Goal: Task Accomplishment & Management: Use online tool/utility

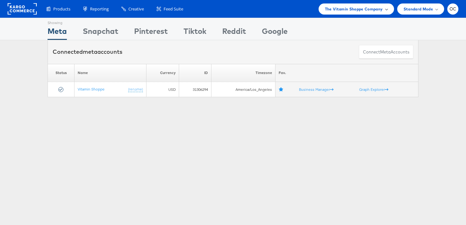
click at [376, 9] on span "The Vitamin Shoppe Company" at bounding box center [354, 9] width 58 height 7
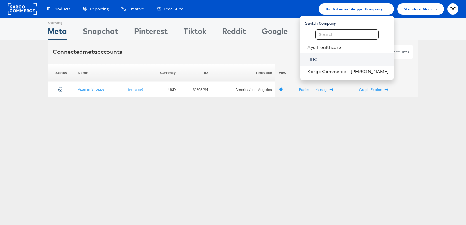
click at [327, 57] on link "HBC" at bounding box center [347, 59] width 81 height 6
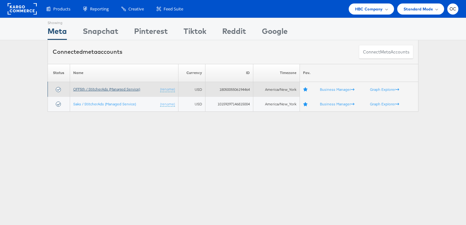
click at [125, 90] on link "OFF5th / StitcherAds (Managed Service)" at bounding box center [106, 89] width 67 height 5
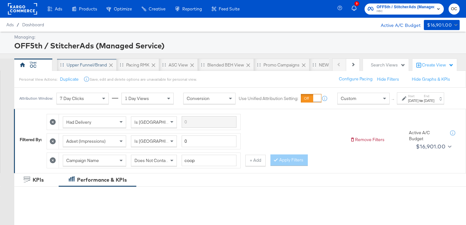
click at [87, 68] on div "Upper Funnel/Brand" at bounding box center [87, 65] width 60 height 13
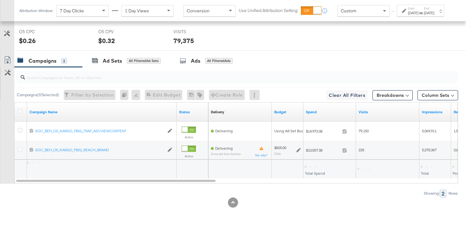
scroll to position [308, 0]
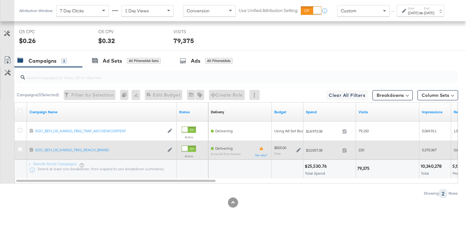
click at [302, 149] on div "$825.00 Daily" at bounding box center [287, 150] width 32 height 15
click at [300, 149] on icon at bounding box center [298, 150] width 4 height 4
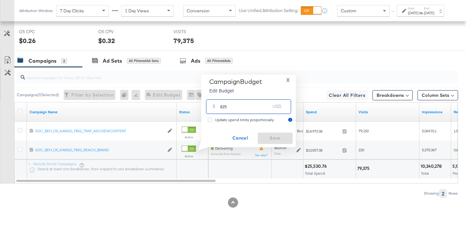
drag, startPoint x: 222, startPoint y: 109, endPoint x: 218, endPoint y: 107, distance: 4.0
click at [218, 107] on div "$ 825 USD" at bounding box center [248, 106] width 85 height 14
type input "925"
click at [281, 141] on span "Save" at bounding box center [275, 138] width 30 height 8
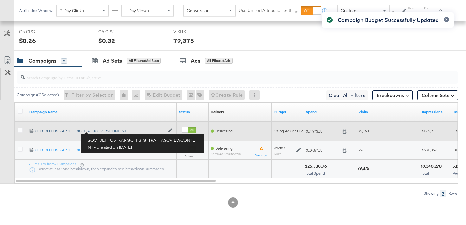
click at [105, 131] on div "SOC_BEH_O5_KARGO_FBIG_TRAF_ASCVIEWCONTENT SOC_BEH_O5_KARGO_FBIG_TRAF_ASCVIEWCON…" at bounding box center [99, 131] width 129 height 5
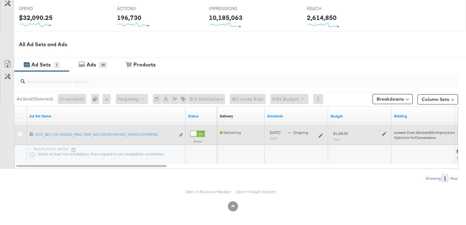
scroll to position [259, 0]
click at [384, 134] on icon at bounding box center [384, 133] width 4 height 4
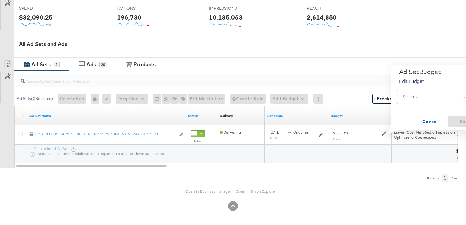
click at [413, 98] on input "1155" at bounding box center [435, 95] width 50 height 14
type input "1295"
click at [457, 119] on span "Save" at bounding box center [465, 122] width 30 height 8
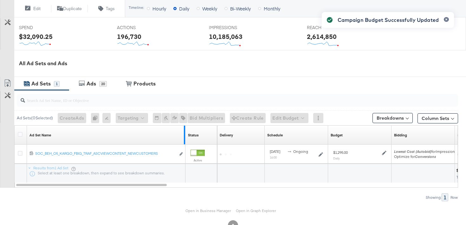
scroll to position [0, 0]
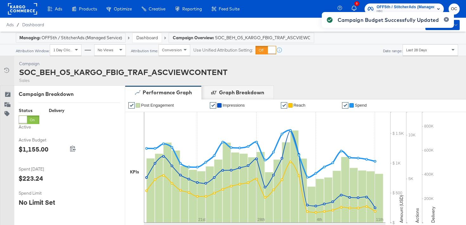
click at [154, 37] on link "Dashboard" at bounding box center [147, 38] width 22 height 6
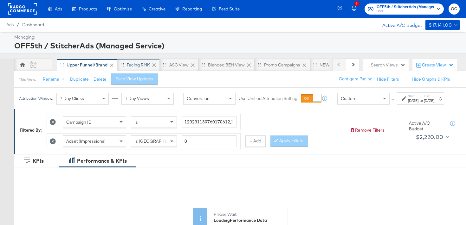
click at [137, 69] on div "Pacing RMK" at bounding box center [138, 65] width 42 height 13
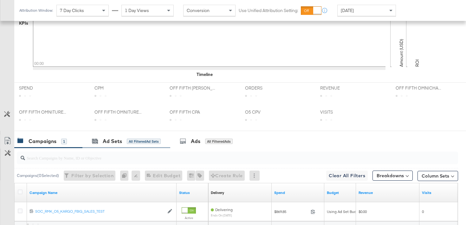
scroll to position [283, 0]
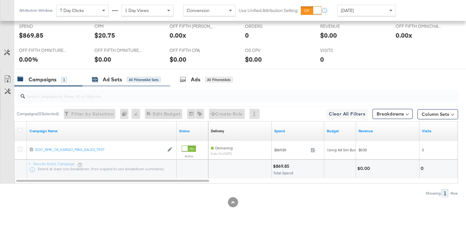
click at [135, 77] on div "All Filtered Ad Sets" at bounding box center [144, 80] width 34 height 6
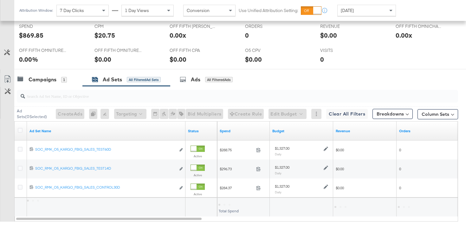
scroll to position [321, 0]
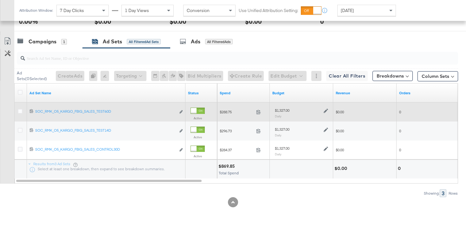
click at [325, 109] on icon at bounding box center [325, 111] width 4 height 4
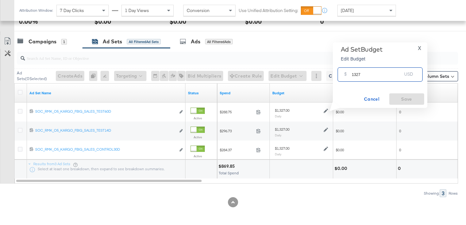
drag, startPoint x: 359, startPoint y: 76, endPoint x: 353, endPoint y: 75, distance: 6.1
click at [353, 75] on input "1327" at bounding box center [377, 72] width 50 height 14
type input "1850"
click at [395, 101] on span "Save" at bounding box center [406, 99] width 30 height 8
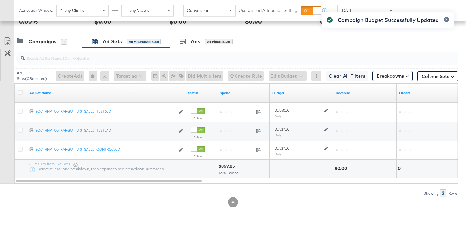
click at [325, 129] on div "Campaign Budget Successfully Updated" at bounding box center [387, 101] width 145 height 191
click at [325, 130] on div "Campaign Budget Successfully Updated" at bounding box center [387, 101] width 145 height 191
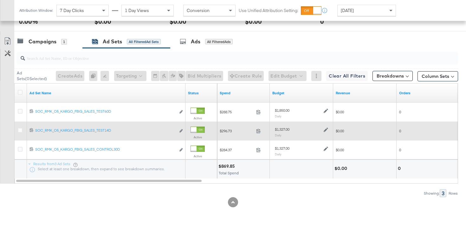
click at [325, 130] on icon at bounding box center [325, 130] width 4 height 4
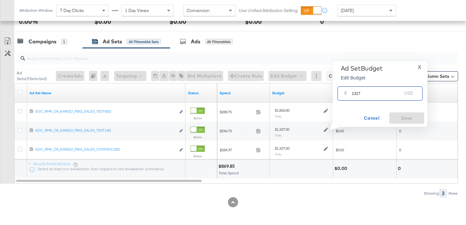
drag, startPoint x: 353, startPoint y: 94, endPoint x: 371, endPoint y: 94, distance: 17.4
click at [371, 94] on input "1327" at bounding box center [377, 91] width 50 height 14
type input "1850"
click at [401, 119] on span "Save" at bounding box center [406, 118] width 30 height 8
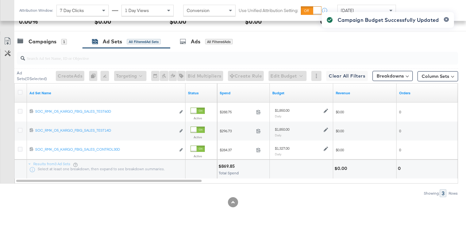
click at [325, 149] on div "Campaign Budget Successfully Updated" at bounding box center [387, 101] width 145 height 191
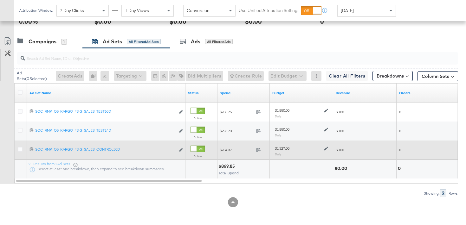
click at [325, 149] on icon at bounding box center [325, 149] width 4 height 4
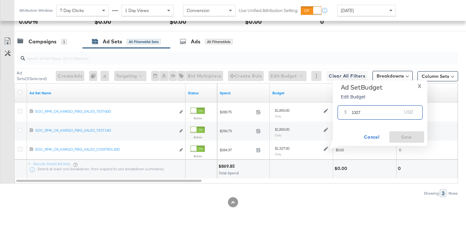
drag, startPoint x: 354, startPoint y: 113, endPoint x: 368, endPoint y: 113, distance: 13.6
click at [368, 113] on input "1327" at bounding box center [377, 110] width 50 height 14
type input "1850"
click at [400, 139] on span "Save" at bounding box center [406, 137] width 30 height 8
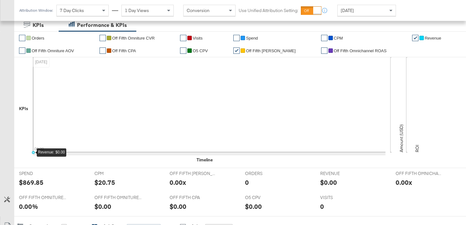
scroll to position [0, 0]
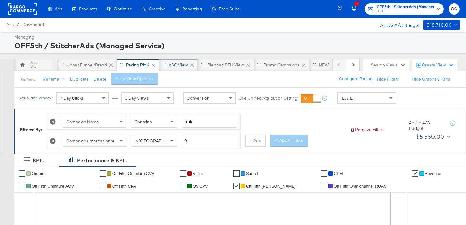
click at [177, 66] on div "ASC View" at bounding box center [177, 65] width 19 height 6
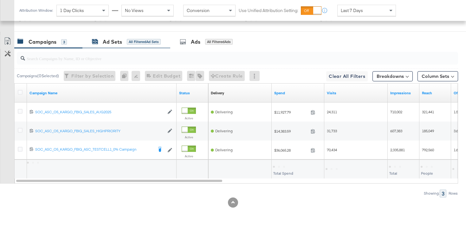
click at [150, 44] on div "All Filtered Ad Sets" at bounding box center [144, 42] width 34 height 6
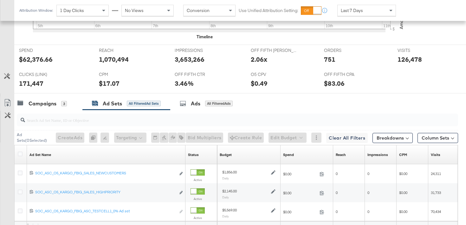
scroll to position [340, 0]
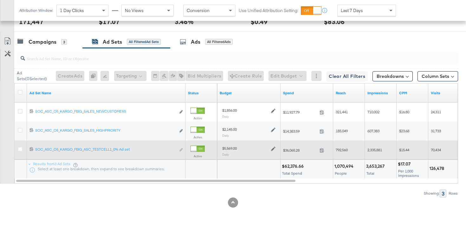
click at [271, 149] on icon at bounding box center [273, 149] width 4 height 4
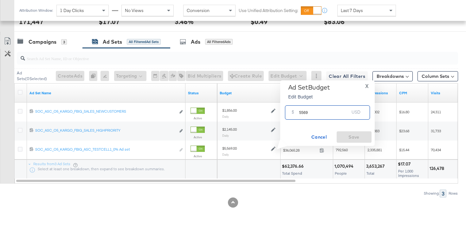
drag, startPoint x: 302, startPoint y: 112, endPoint x: 285, endPoint y: 112, distance: 16.5
click at [285, 112] on div "$ 5569 USD" at bounding box center [327, 112] width 85 height 14
type input "6244"
click at [351, 134] on span "Save" at bounding box center [354, 137] width 30 height 8
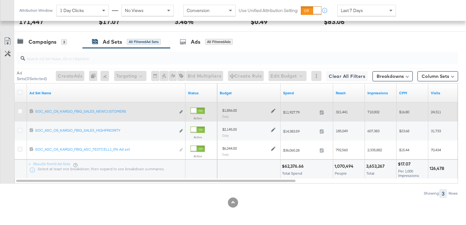
click at [272, 112] on icon at bounding box center [273, 111] width 4 height 4
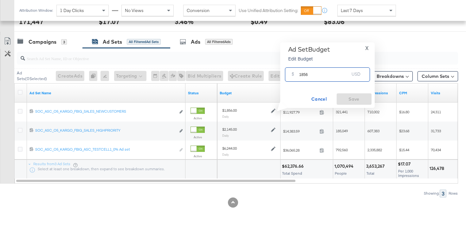
drag, startPoint x: 308, startPoint y: 75, endPoint x: 304, endPoint y: 75, distance: 3.5
click at [304, 75] on input "1856" at bounding box center [324, 72] width 50 height 14
type input "2081"
click at [364, 97] on span "Save" at bounding box center [354, 99] width 30 height 8
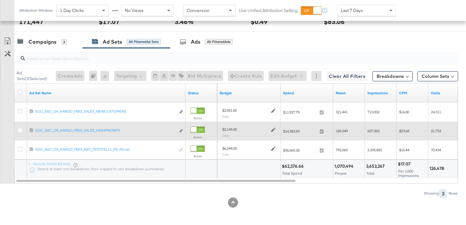
click at [273, 130] on icon at bounding box center [273, 130] width 4 height 4
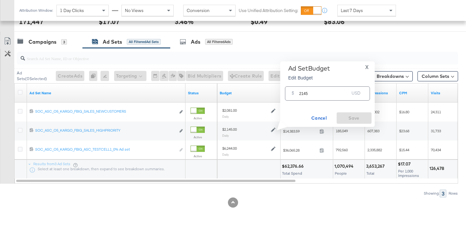
click at [303, 94] on input "2145" at bounding box center [324, 91] width 50 height 14
type input "2405"
click at [349, 118] on span "Save" at bounding box center [354, 118] width 30 height 8
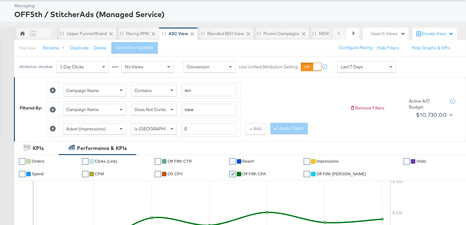
scroll to position [0, 0]
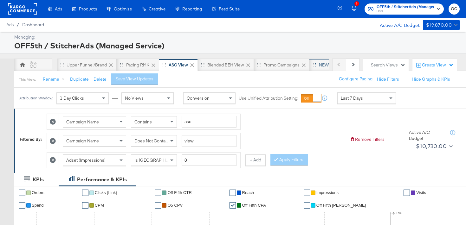
click at [323, 66] on div "NEW O5 Weekly Report" at bounding box center [342, 65] width 46 height 6
